Goal: Task Accomplishment & Management: Use online tool/utility

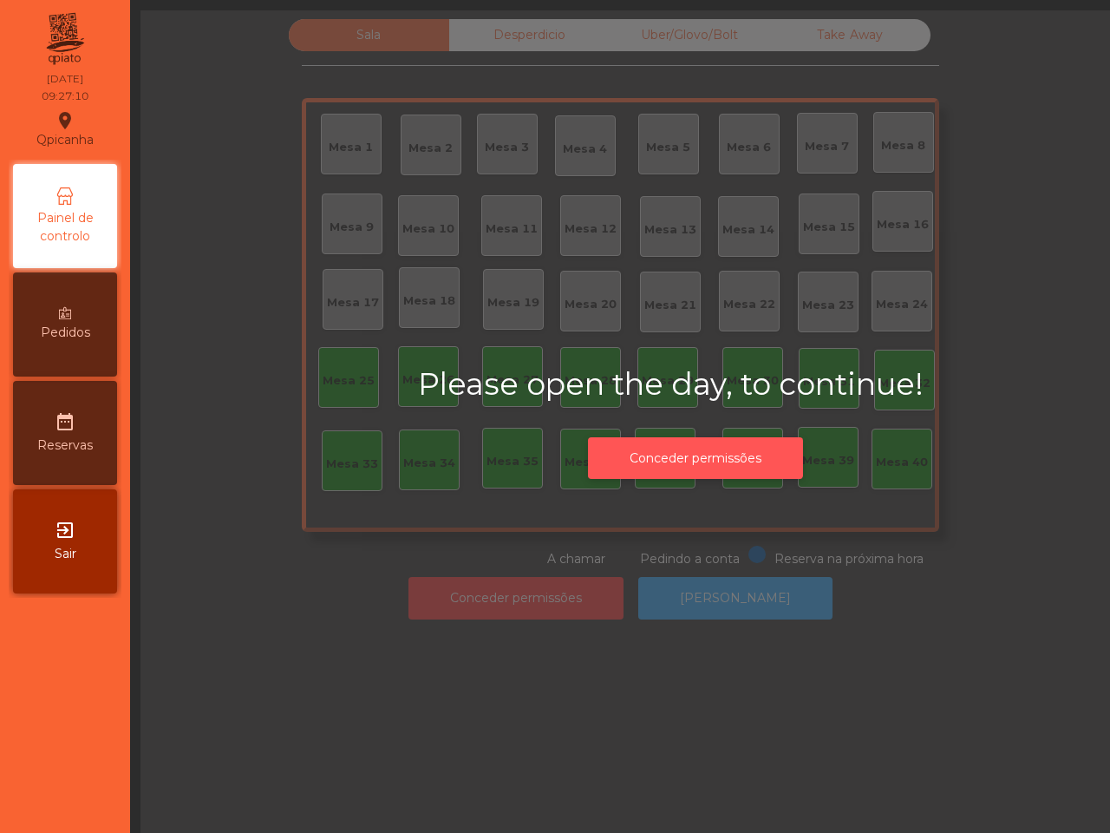
click at [749, 474] on button "Conceder permissões" at bounding box center [695, 458] width 215 height 43
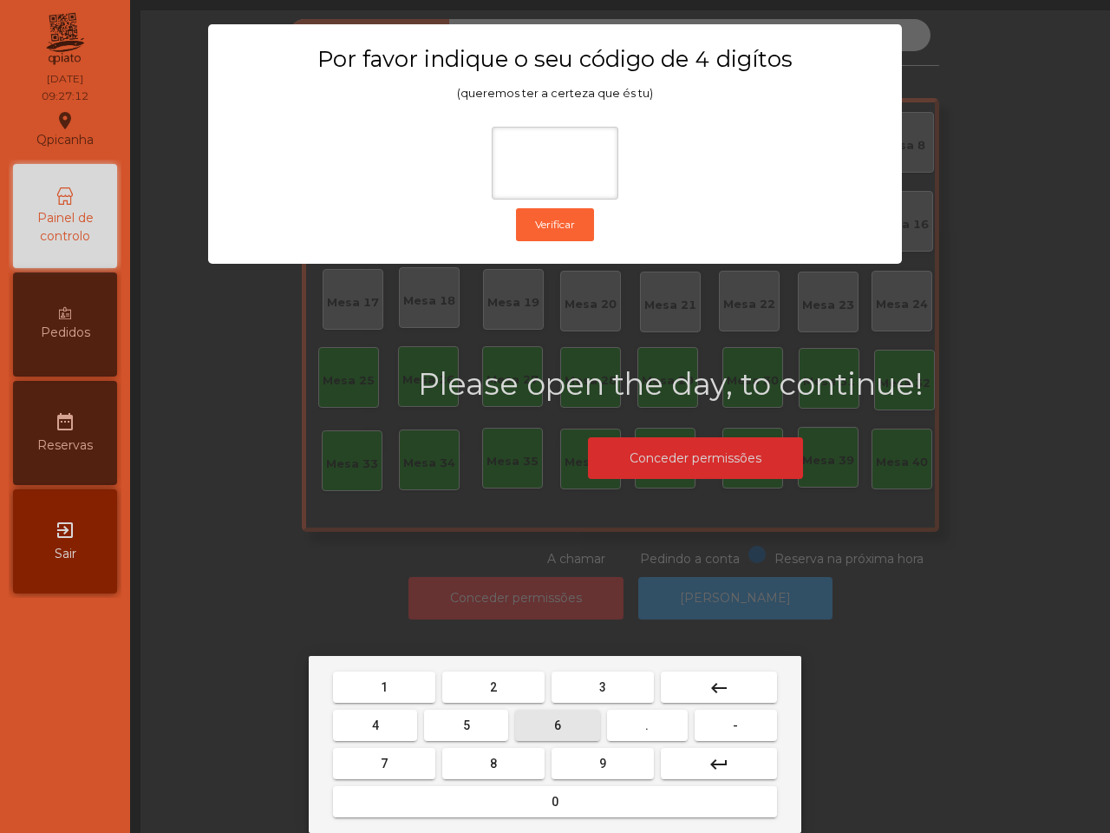
click at [533, 721] on button "6" at bounding box center [557, 725] width 84 height 31
click at [477, 725] on button "5" at bounding box center [466, 725] width 84 height 31
click at [406, 691] on button "1" at bounding box center [384, 686] width 102 height 31
click at [494, 688] on span "2" at bounding box center [493, 687] width 7 height 14
type input "****"
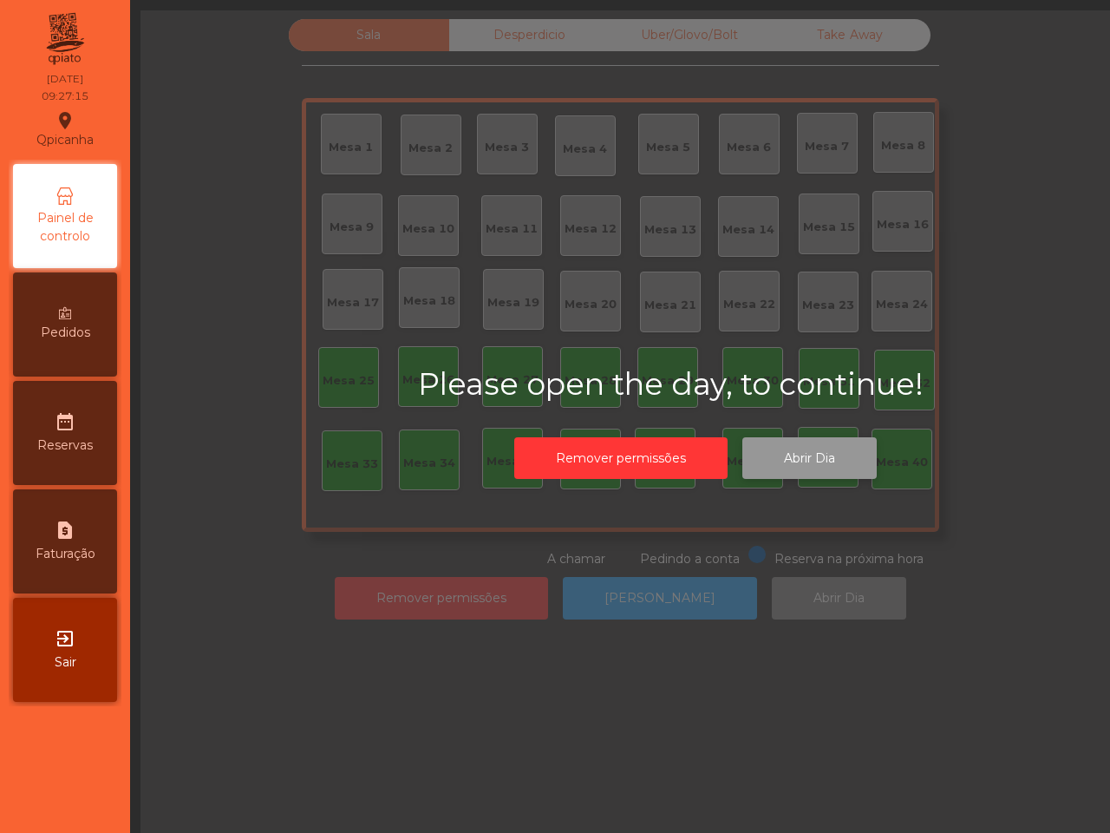
click at [818, 474] on button "Abrir Dia" at bounding box center [810, 458] width 134 height 43
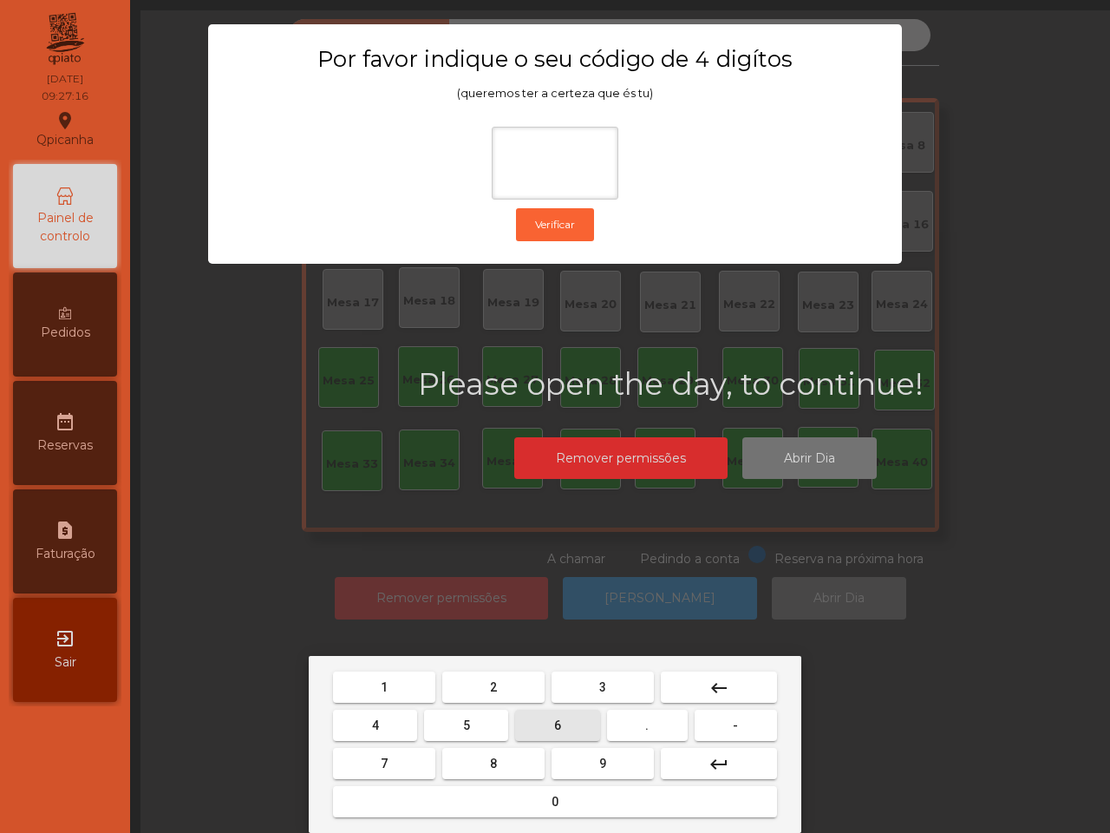
click at [566, 722] on button "6" at bounding box center [557, 725] width 84 height 31
click at [475, 721] on button "5" at bounding box center [466, 725] width 84 height 31
click at [405, 688] on button "1" at bounding box center [384, 686] width 102 height 31
type input "***"
click at [481, 691] on button "2" at bounding box center [493, 686] width 102 height 31
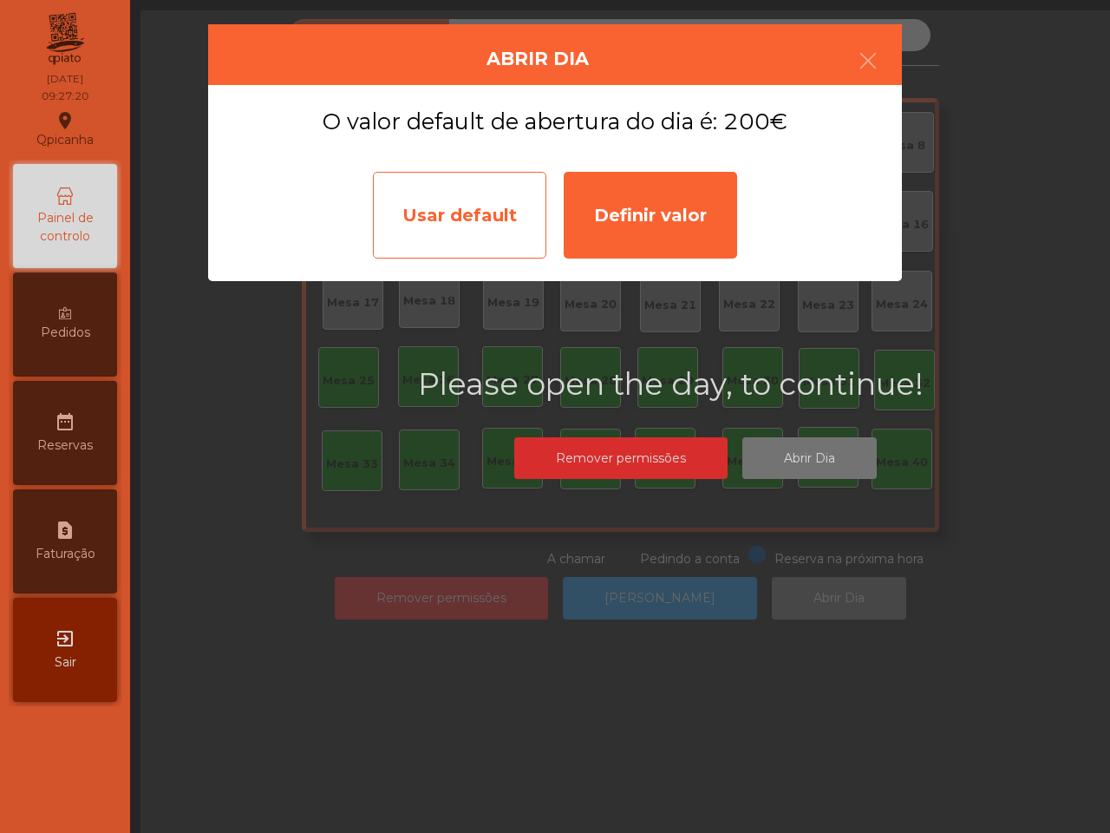
click at [503, 232] on div "Usar default" at bounding box center [459, 215] width 173 height 87
